Goal: Task Accomplishment & Management: Manage account settings

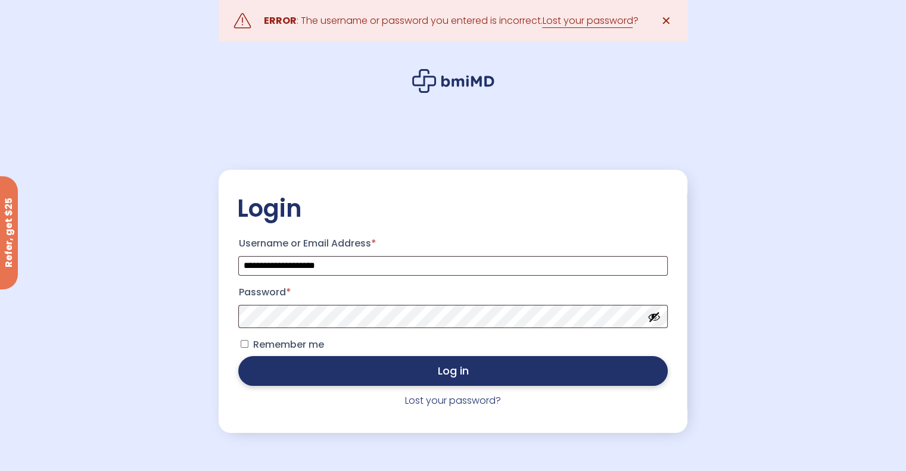
click at [433, 367] on button "Log in" at bounding box center [452, 371] width 429 height 30
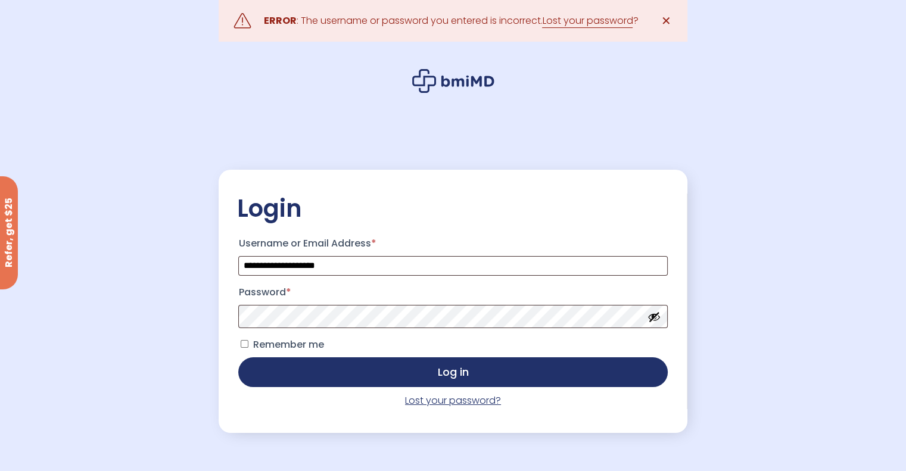
click at [441, 407] on link "Lost your password?" at bounding box center [453, 401] width 96 height 14
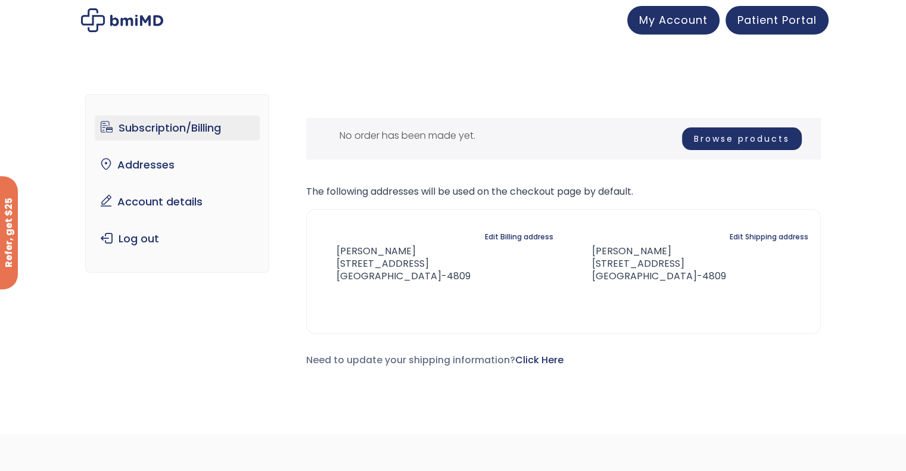
click at [719, 138] on link "Browse products" at bounding box center [742, 138] width 120 height 23
